Goal: Register for event/course

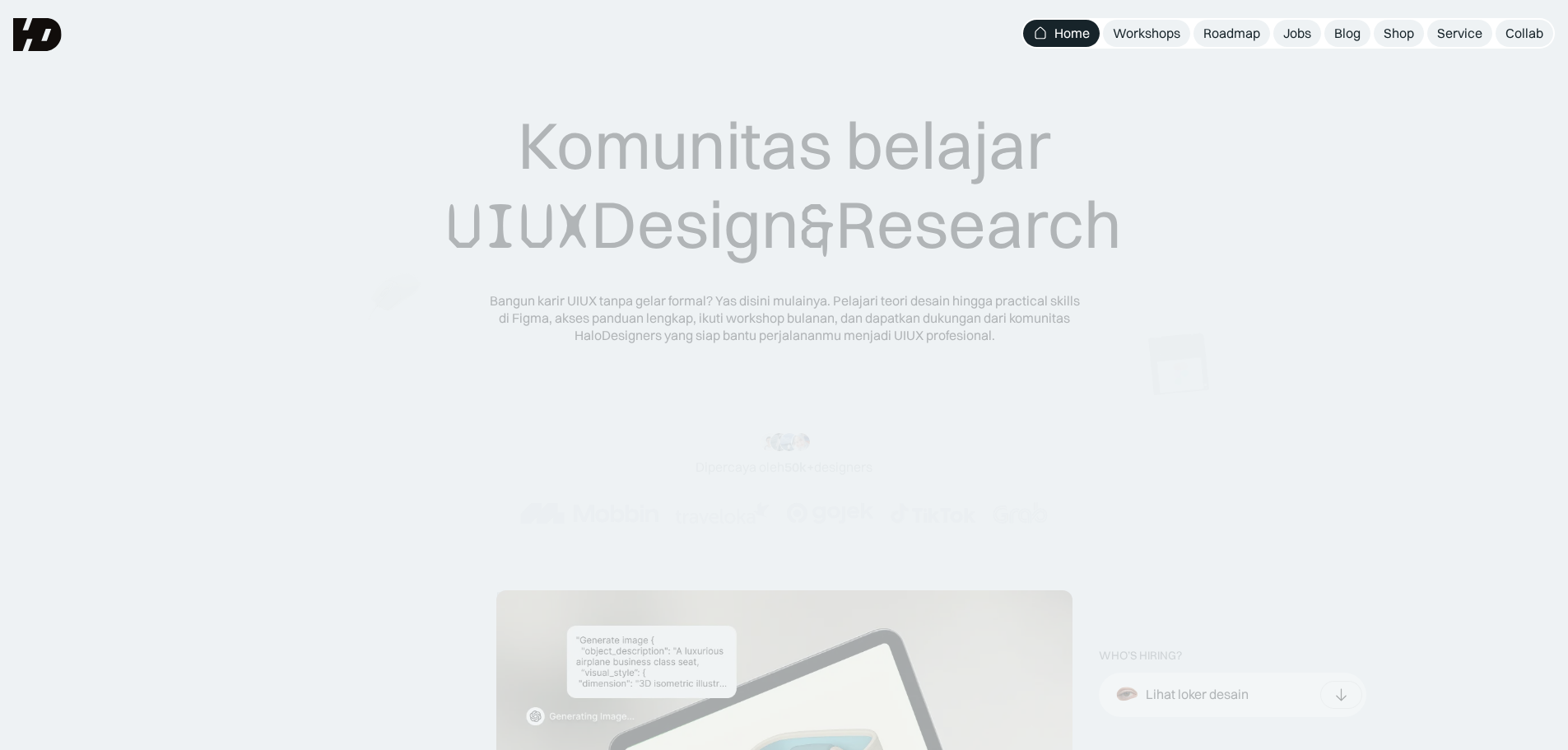
scroll to position [82, 0]
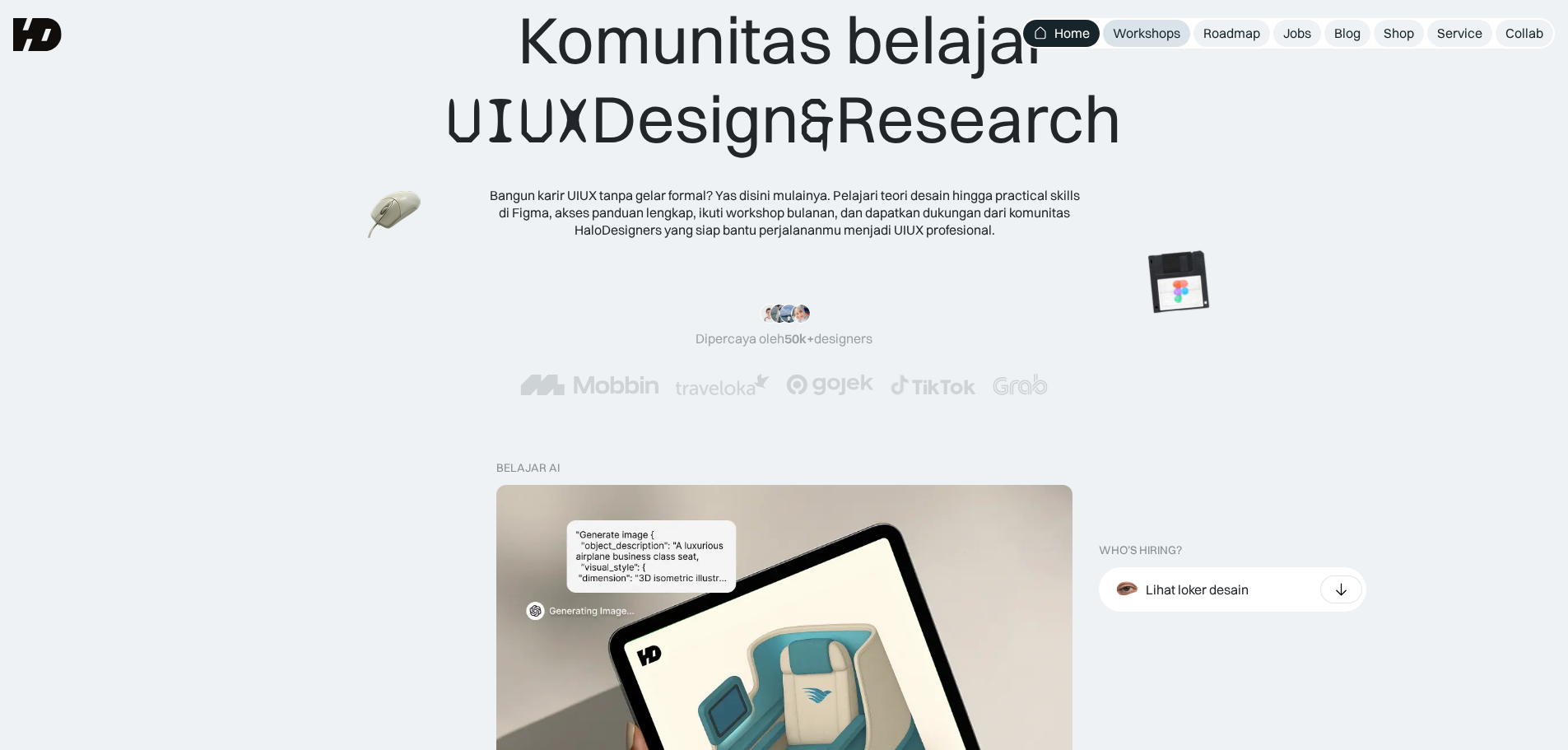
click at [1163, 32] on div "Workshops" at bounding box center [1146, 33] width 67 height 18
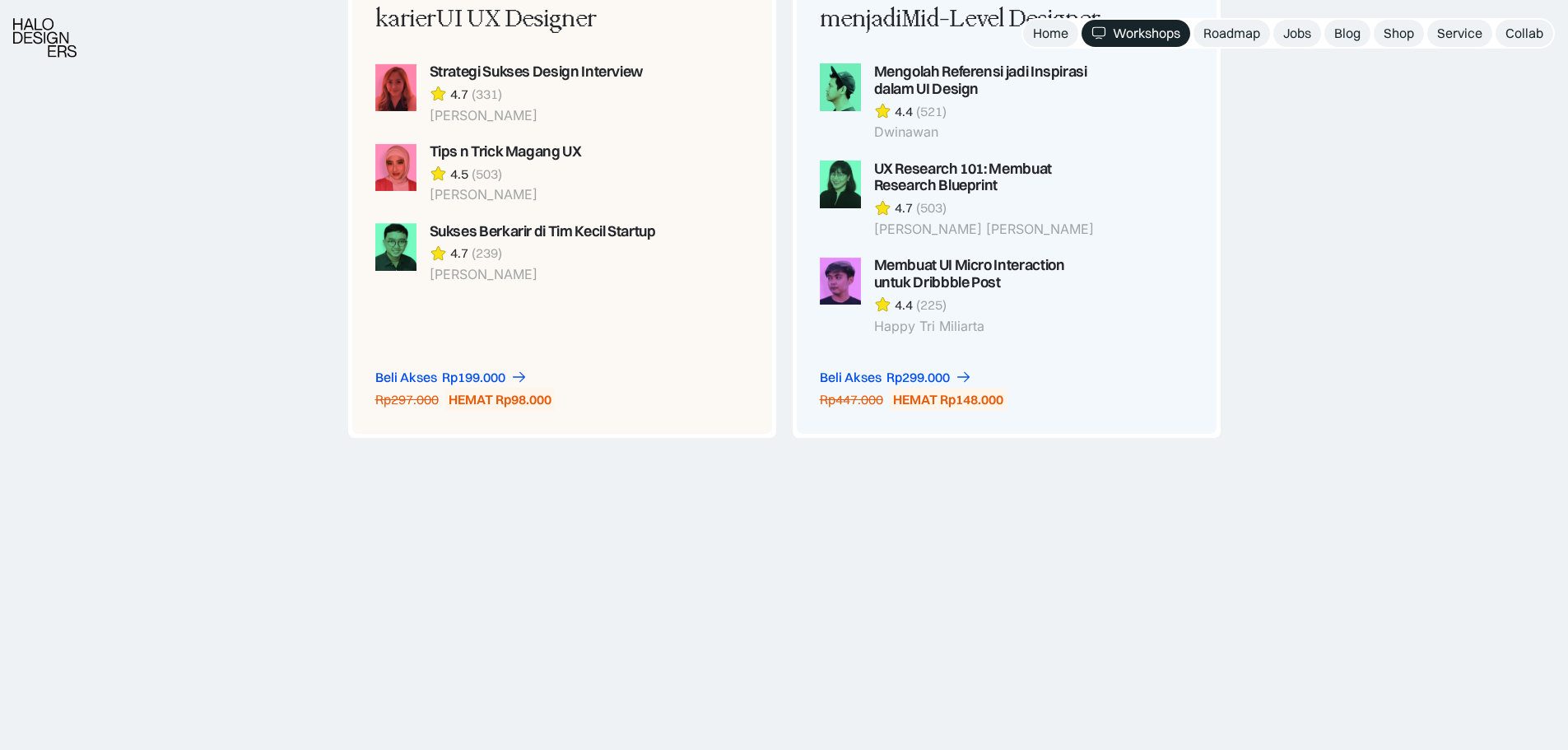
scroll to position [1561, 0]
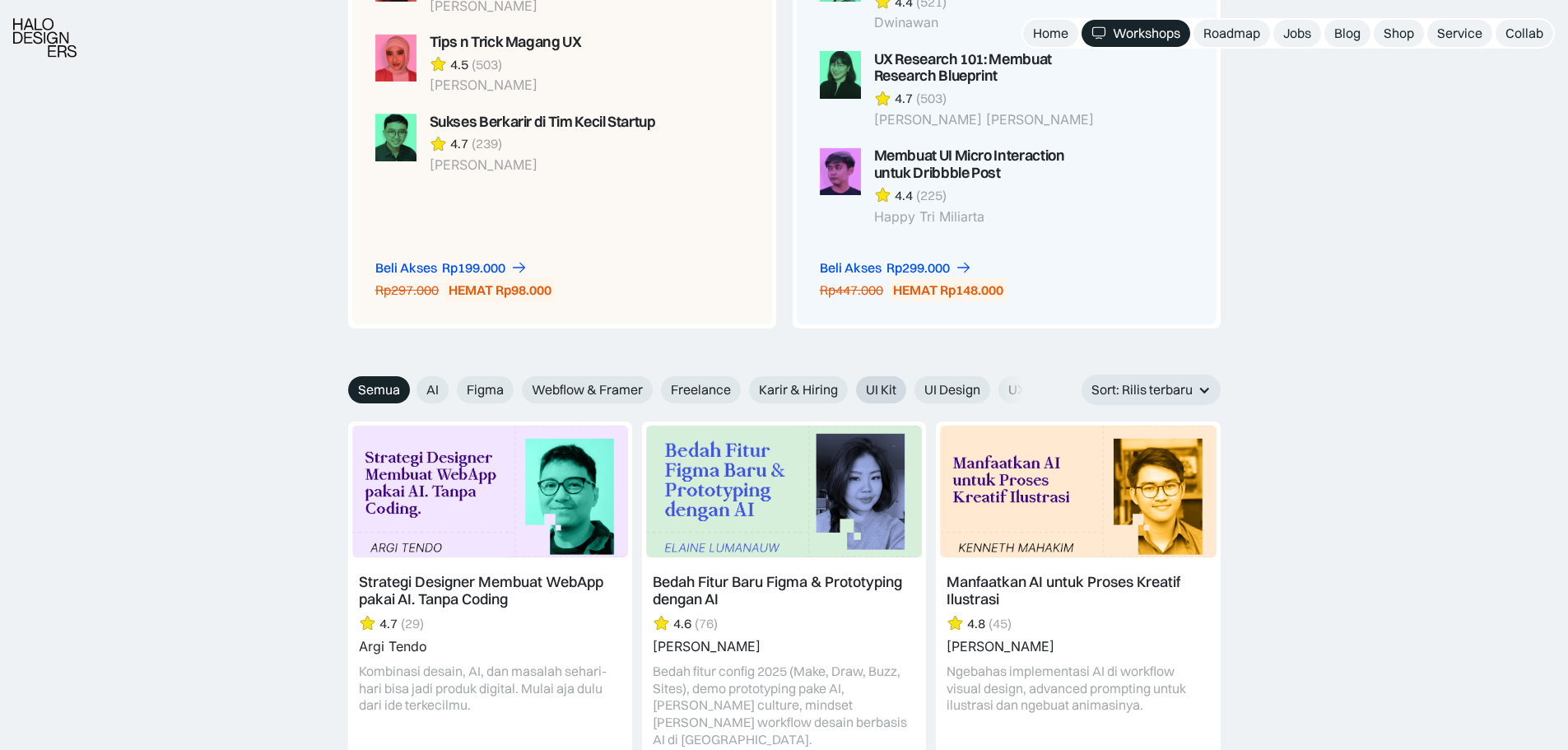
click at [890, 385] on span "UI Kit" at bounding box center [881, 389] width 30 height 18
click at [410, 385] on input "UI Kit" at bounding box center [406, 384] width 11 height 11
radio input "true"
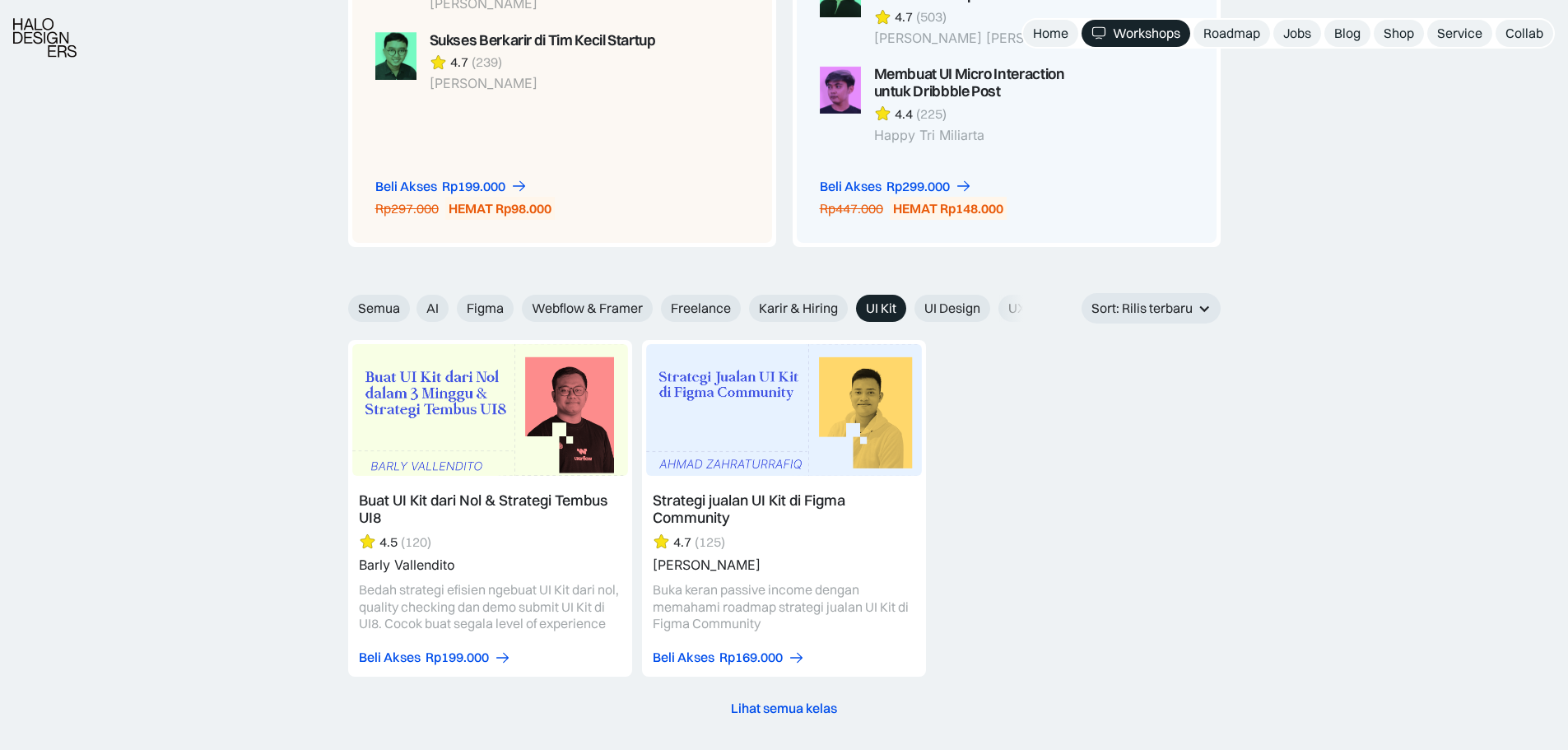
scroll to position [1725, 0]
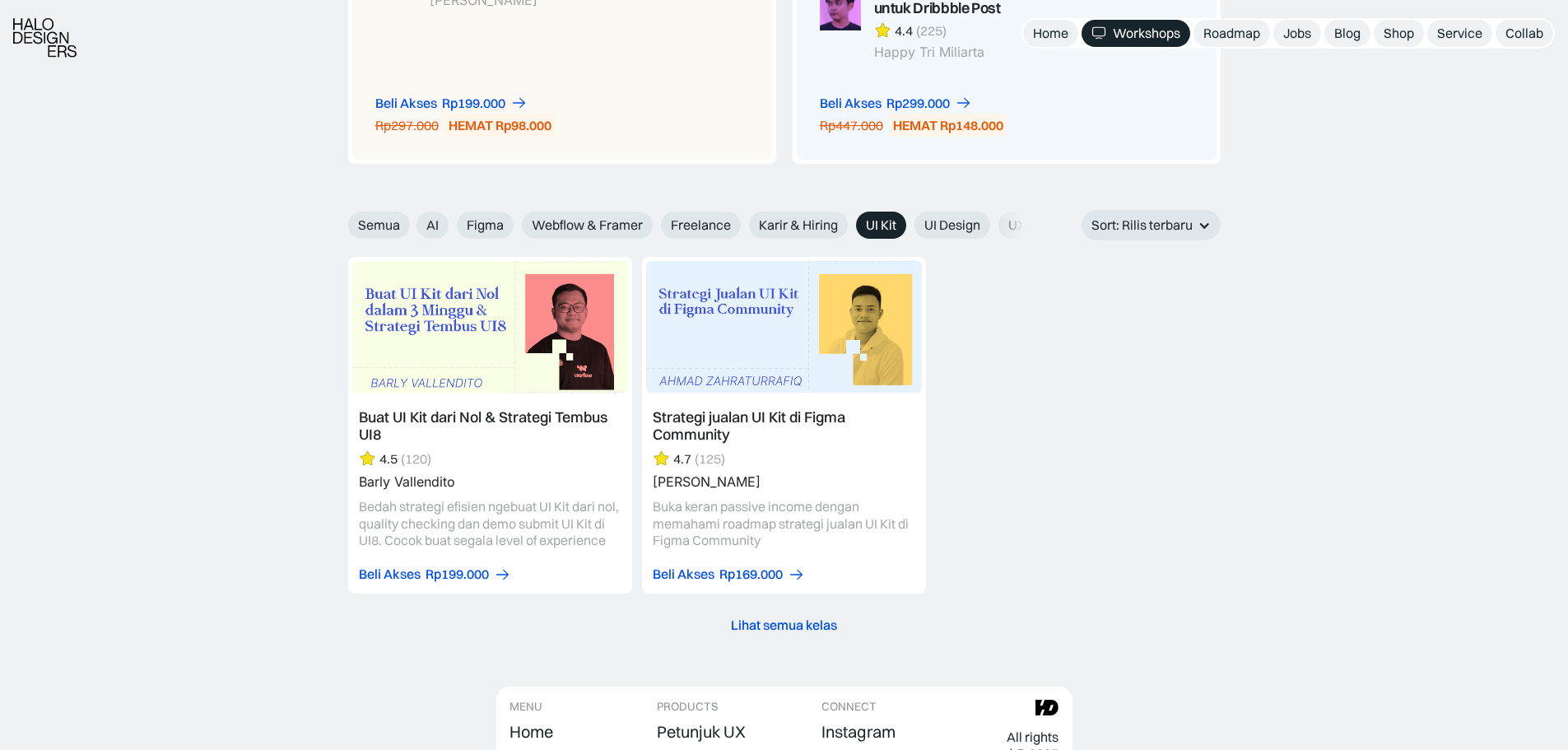
click at [511, 379] on link at bounding box center [490, 424] width 284 height 337
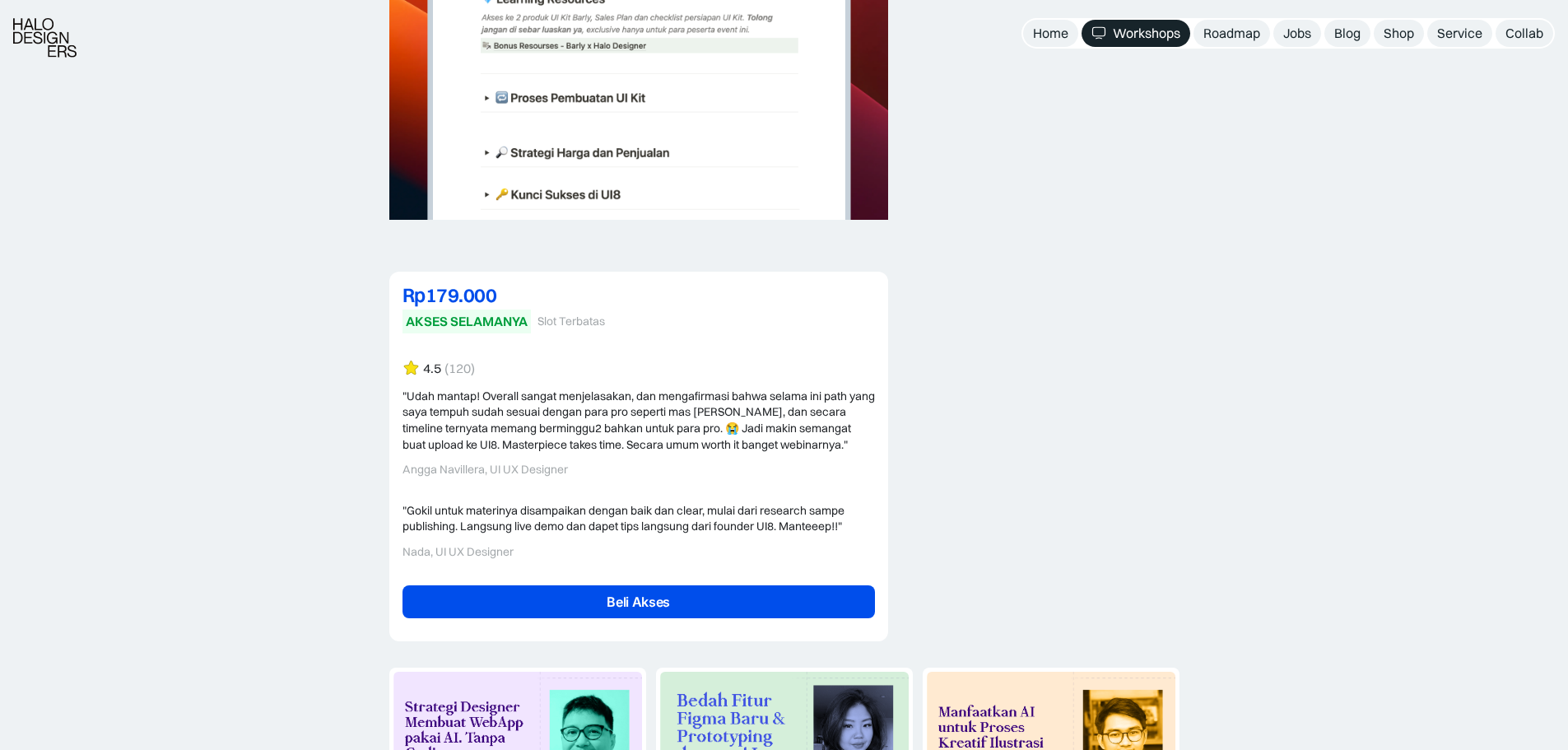
scroll to position [4033, 0]
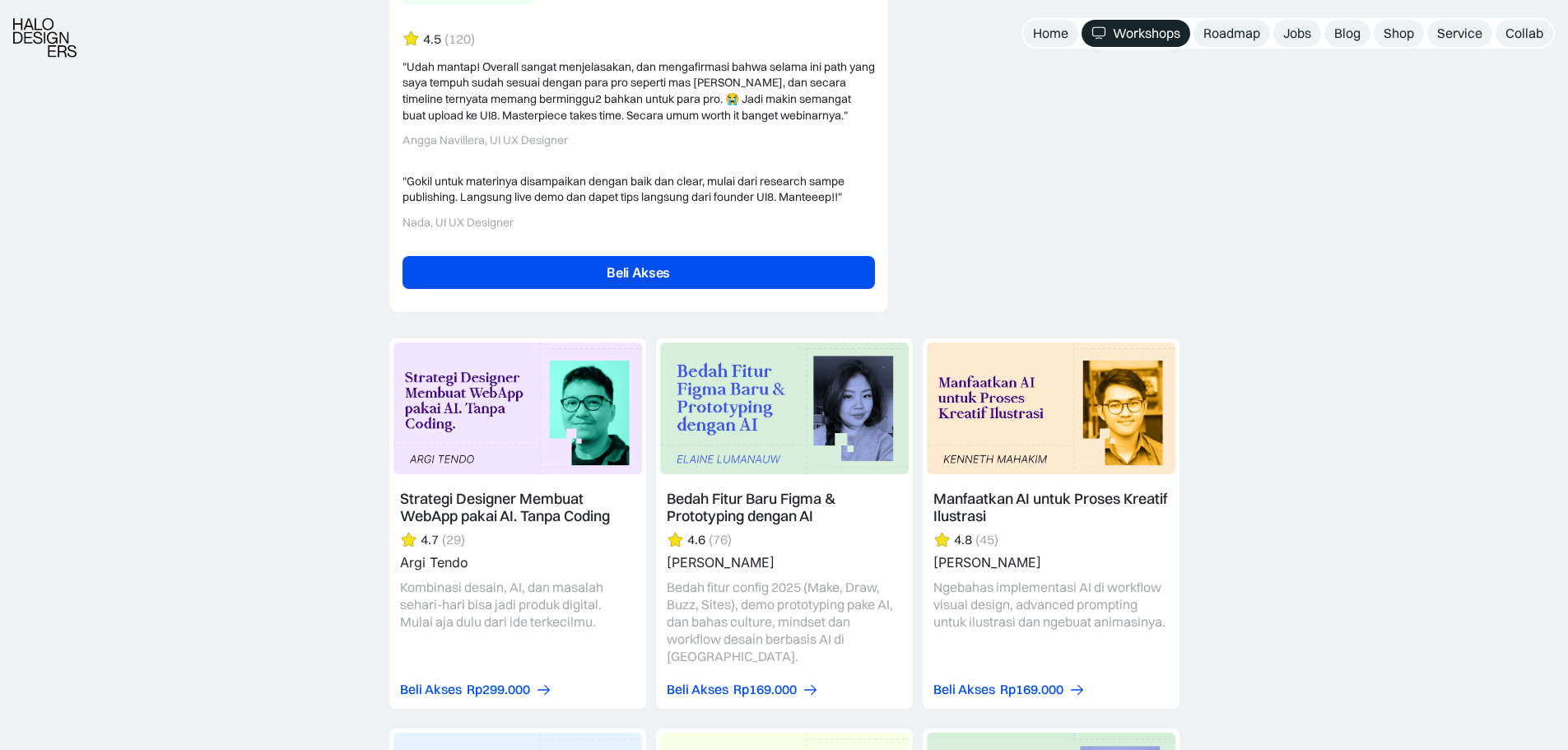
click at [590, 287] on link "Beli Akses" at bounding box center [638, 272] width 472 height 33
